Goal: Task Accomplishment & Management: Manage account settings

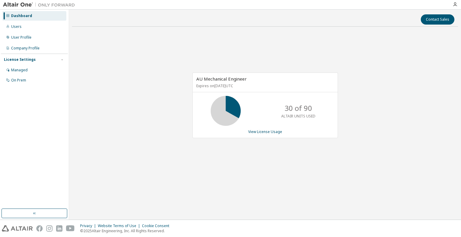
drag, startPoint x: 0, startPoint y: 0, endPoint x: 28, endPoint y: 16, distance: 31.7
click at [28, 16] on div "Dashboard" at bounding box center [21, 16] width 21 height 5
click at [17, 28] on div "Users" at bounding box center [16, 26] width 11 height 5
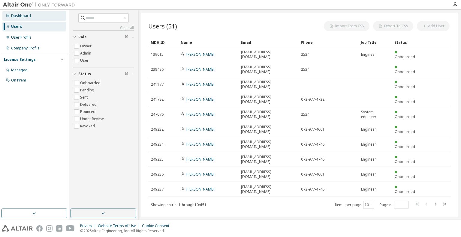
click at [18, 17] on div "Dashboard" at bounding box center [21, 16] width 20 height 5
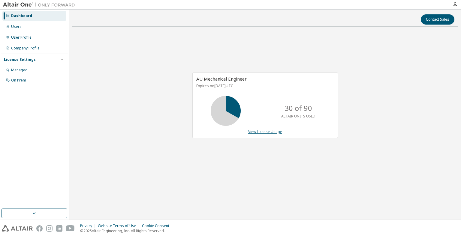
click at [265, 131] on link "View License Usage" at bounding box center [265, 131] width 34 height 5
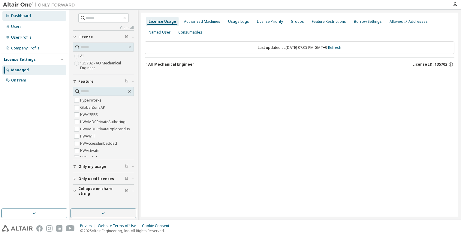
click at [28, 16] on div "Dashboard" at bounding box center [21, 16] width 20 height 5
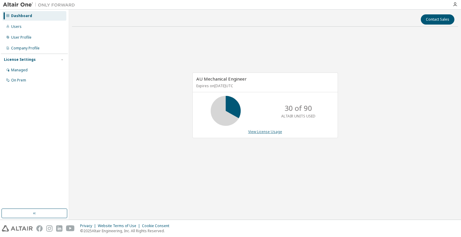
click at [254, 132] on link "View License Usage" at bounding box center [265, 131] width 34 height 5
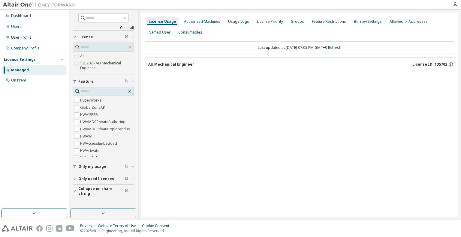
click at [146, 65] on icon "button" at bounding box center [147, 65] width 4 height 4
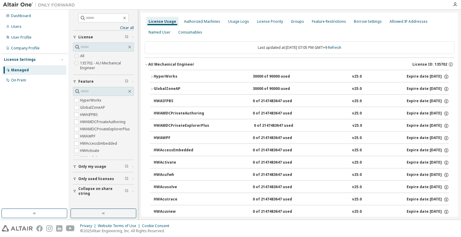
click at [152, 76] on icon "button" at bounding box center [151, 77] width 1 height 2
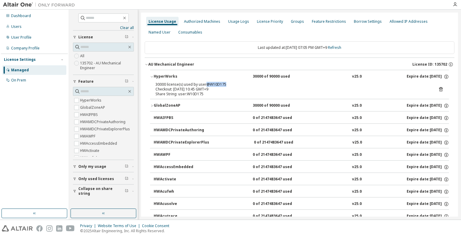
drag, startPoint x: 204, startPoint y: 83, endPoint x: 231, endPoint y: 86, distance: 26.9
click at [231, 86] on div "30000 license(s) used by user@W10D175" at bounding box center [292, 84] width 274 height 5
click at [152, 107] on icon "button" at bounding box center [152, 106] width 4 height 4
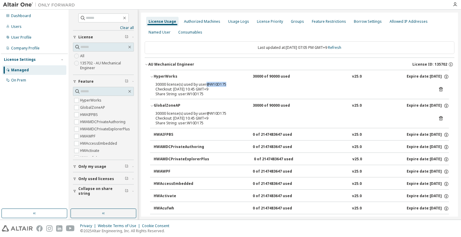
click at [152, 107] on icon "button" at bounding box center [152, 106] width 4 height 4
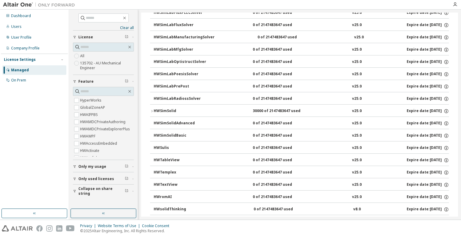
scroll to position [2440, 0]
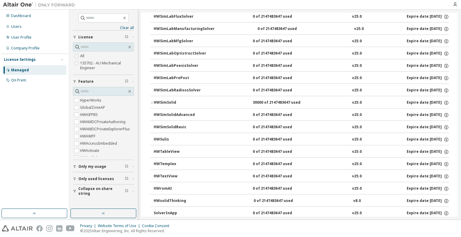
click at [153, 101] on icon "button" at bounding box center [152, 103] width 4 height 4
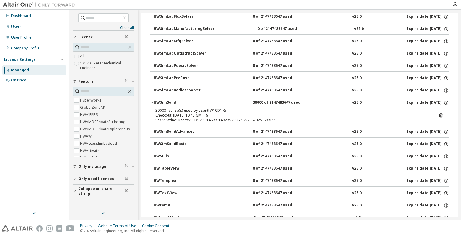
click at [172, 108] on div "30000 license(s) used by user@W10D175" at bounding box center [292, 110] width 274 height 5
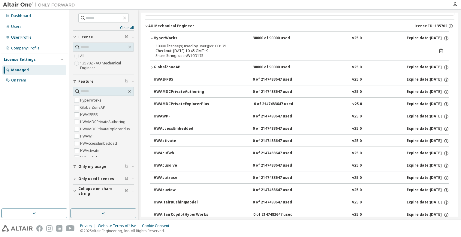
scroll to position [0, 0]
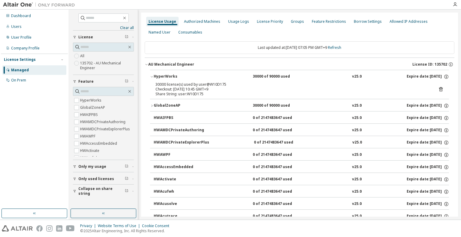
click at [197, 90] on div "Checkout: [DATE] 10:45 GMT+9" at bounding box center [292, 89] width 274 height 5
click at [439, 87] on icon at bounding box center [441, 89] width 4 height 5
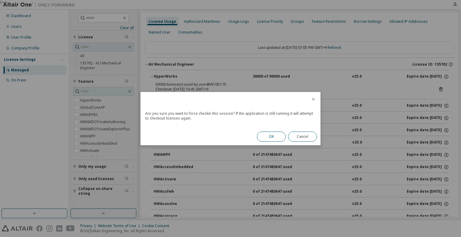
click at [272, 133] on button "OK" at bounding box center [271, 137] width 29 height 10
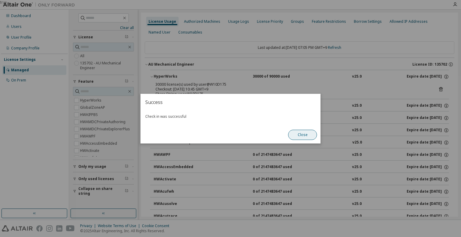
click at [303, 136] on button "Close" at bounding box center [302, 135] width 29 height 10
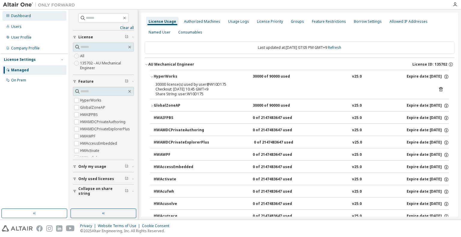
click at [23, 14] on div "Dashboard" at bounding box center [21, 16] width 20 height 5
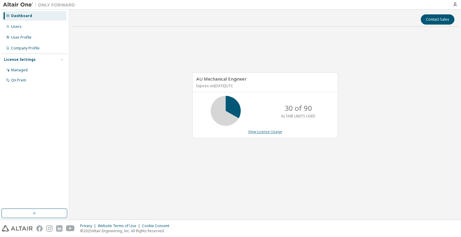
click at [259, 130] on link "View License Usage" at bounding box center [265, 131] width 34 height 5
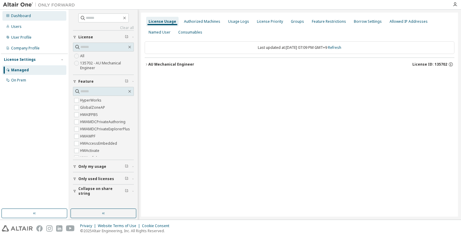
click at [26, 17] on div "Dashboard" at bounding box center [21, 16] width 20 height 5
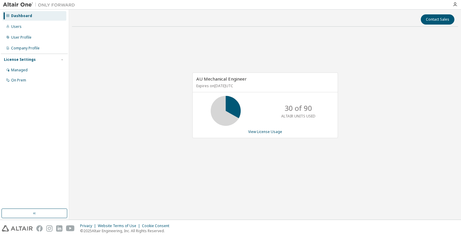
click at [222, 162] on div "AU Mechanical Engineer Expires on [DATE] UTC 30 of 90 ALTAIR UNITS USED View Li…" at bounding box center [265, 109] width 386 height 154
